Goal: Task Accomplishment & Management: Manage account settings

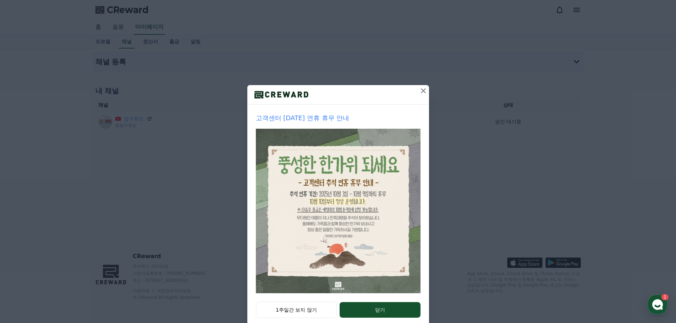
click at [424, 92] on icon at bounding box center [423, 91] width 9 height 9
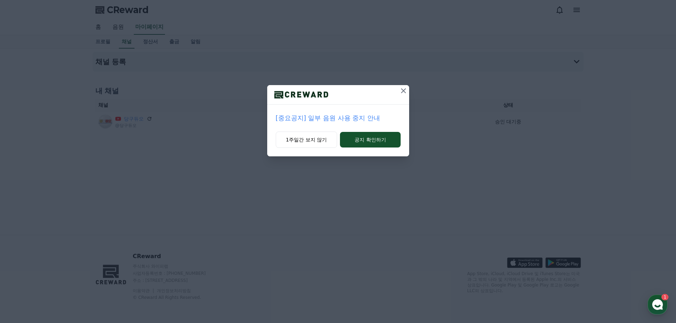
click at [402, 90] on icon at bounding box center [403, 91] width 9 height 9
click at [404, 86] on button at bounding box center [403, 90] width 11 height 11
